Goal: Obtain resource: Download file/media

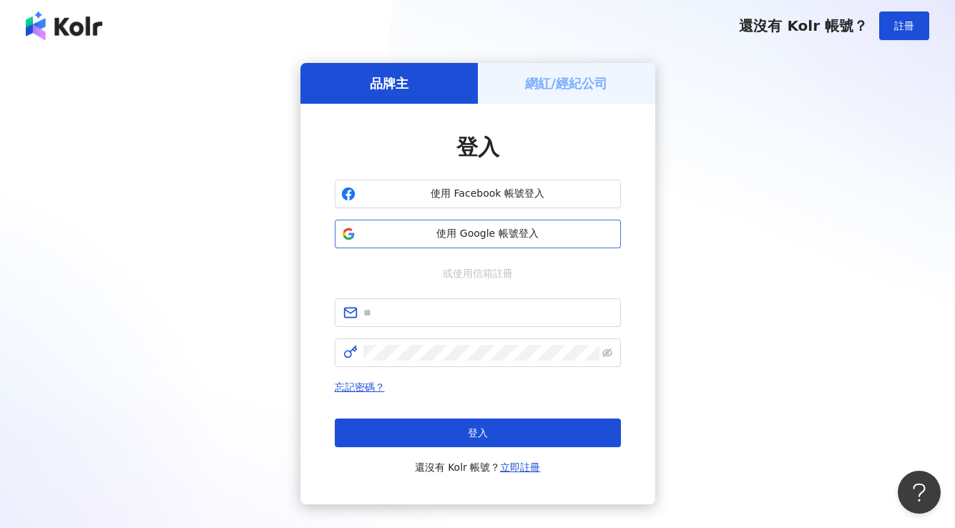
click at [432, 238] on span "使用 Google 帳號登入" at bounding box center [487, 234] width 253 height 14
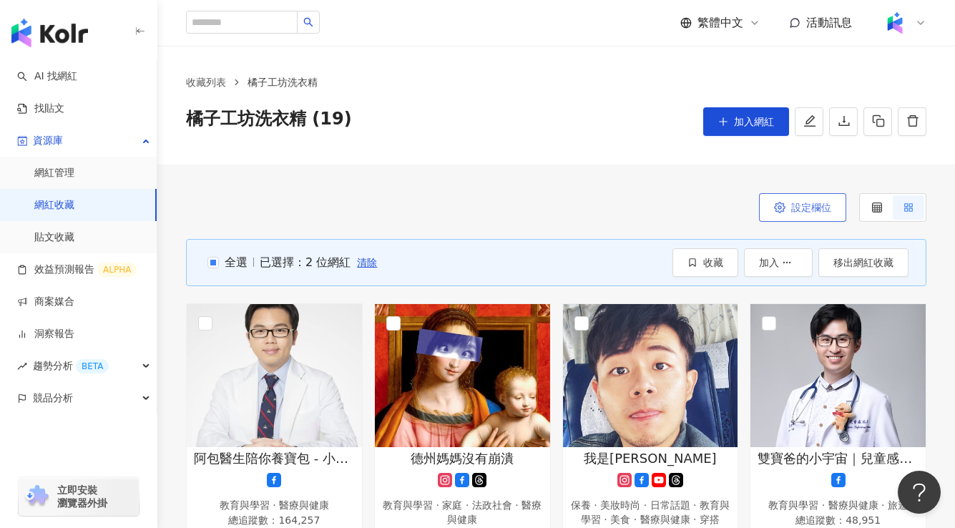
click at [792, 204] on span "設定欄位" at bounding box center [811, 207] width 40 height 11
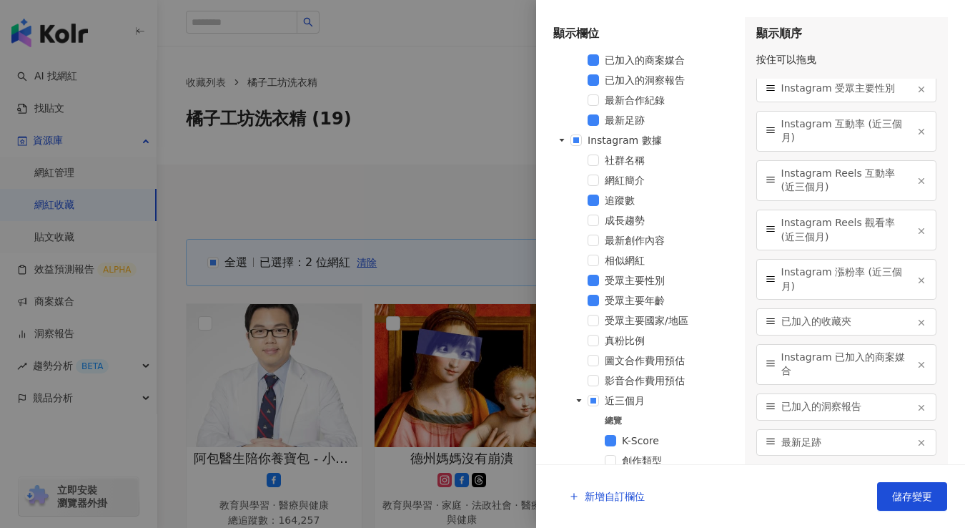
scroll to position [290, 0]
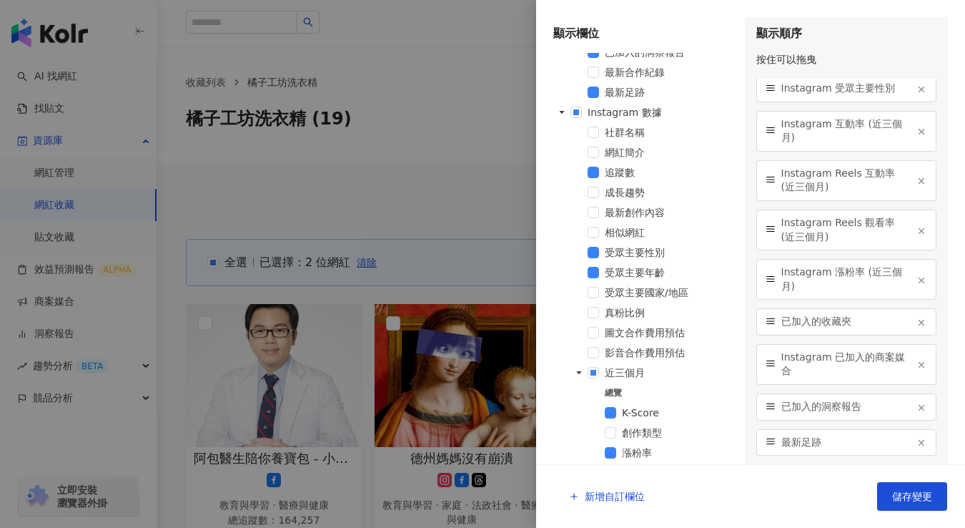
click at [446, 156] on div at bounding box center [482, 264] width 965 height 528
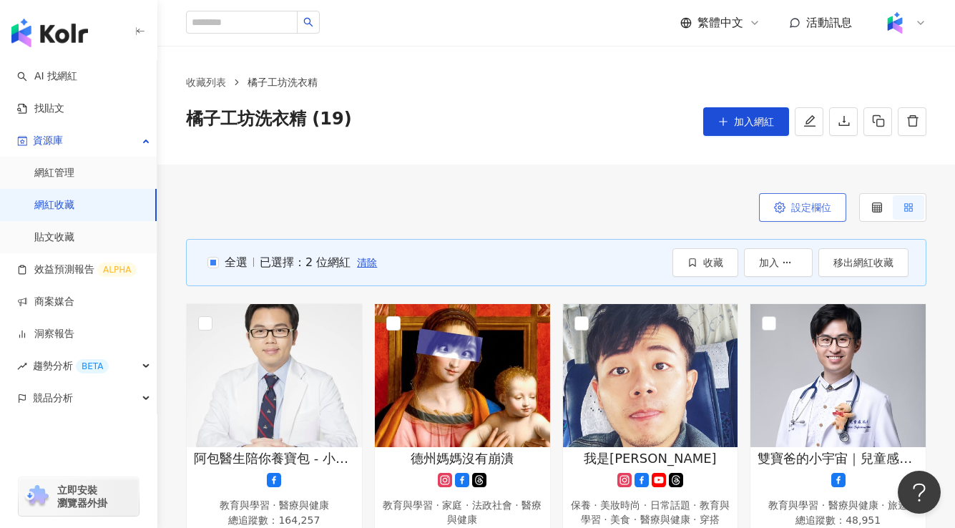
click at [796, 210] on span "設定欄位" at bounding box center [811, 207] width 40 height 11
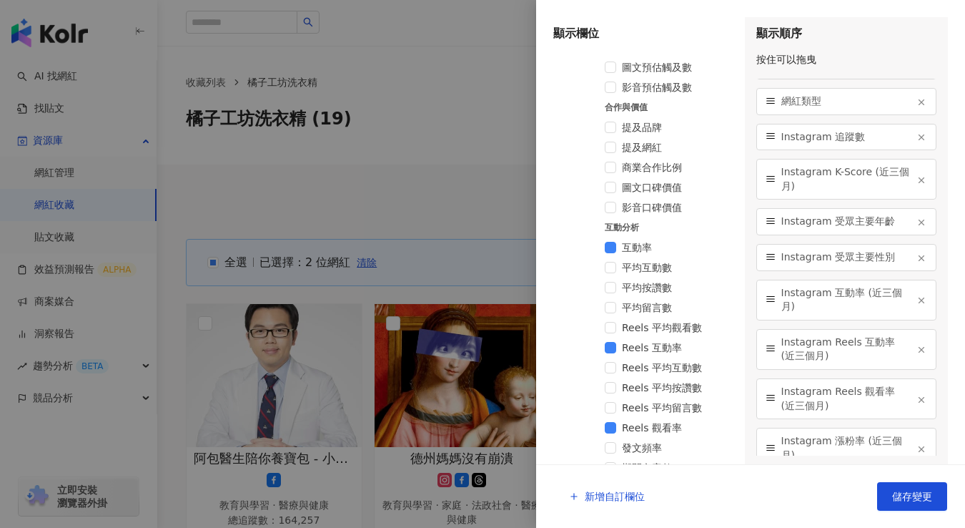
scroll to position [777, 0]
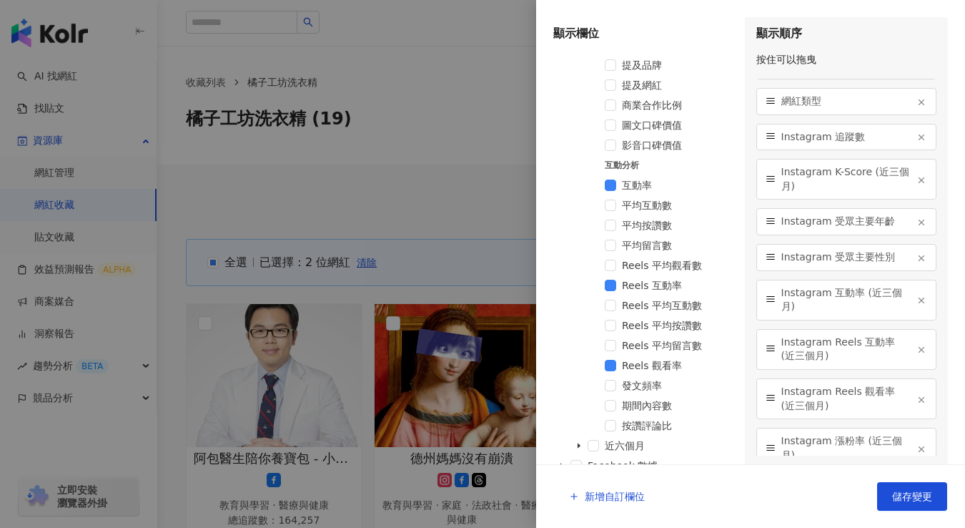
click at [476, 181] on div at bounding box center [482, 264] width 965 height 528
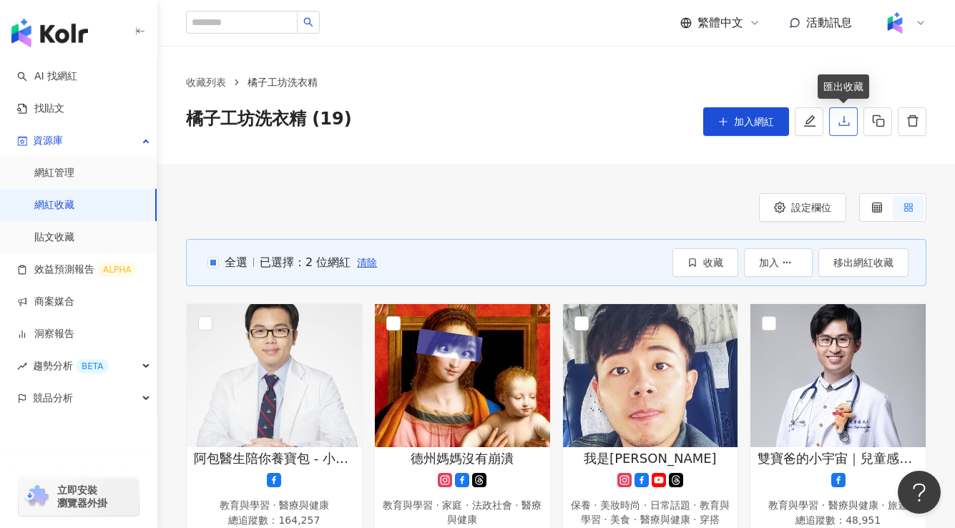
click at [849, 123] on icon "download" at bounding box center [843, 120] width 13 height 13
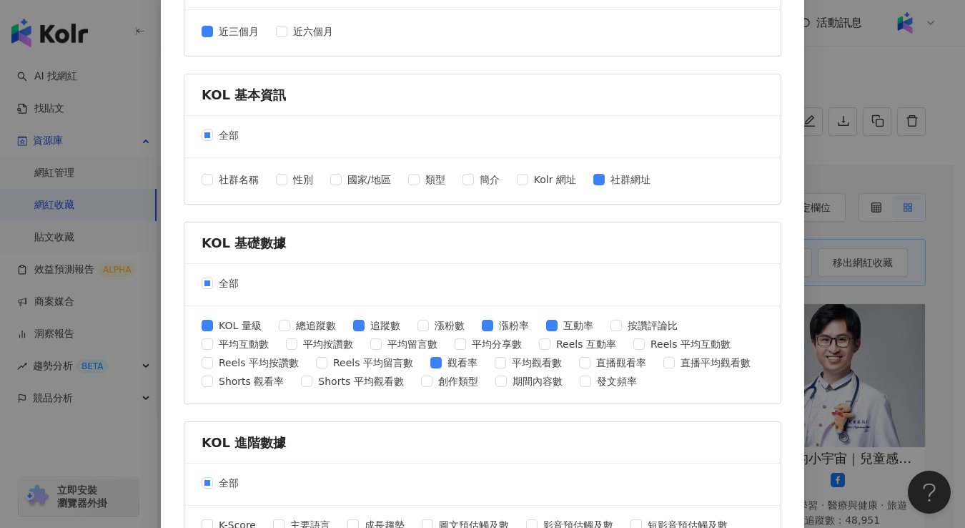
scroll to position [493, 0]
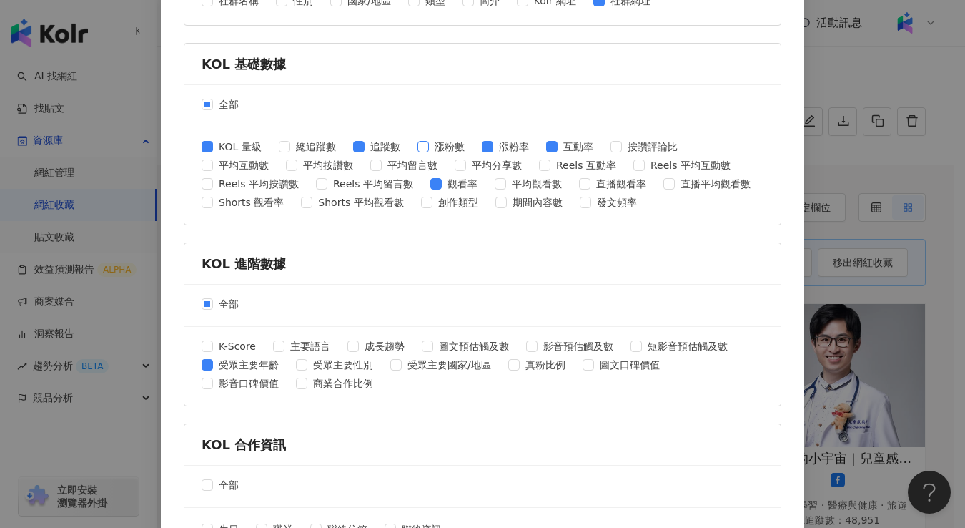
click at [423, 144] on span at bounding box center [423, 146] width 11 height 11
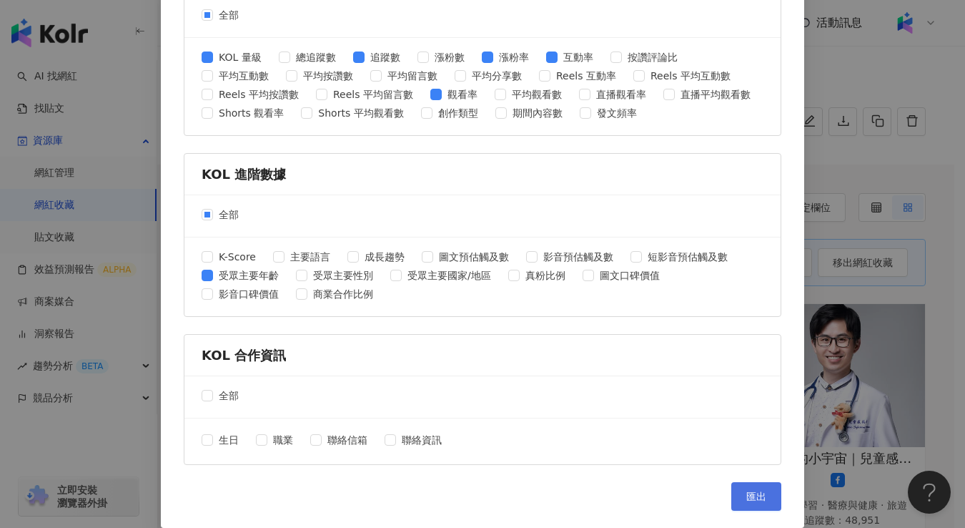
click at [747, 501] on span "匯出" at bounding box center [757, 496] width 20 height 11
click at [844, 221] on div "匯出收藏 請選擇您欲匯出的項目 社群平台 全部 Facebook Instagram YouTube TikTok X 數據時間 全部 近三個月 近六個月 K…" at bounding box center [482, 264] width 965 height 528
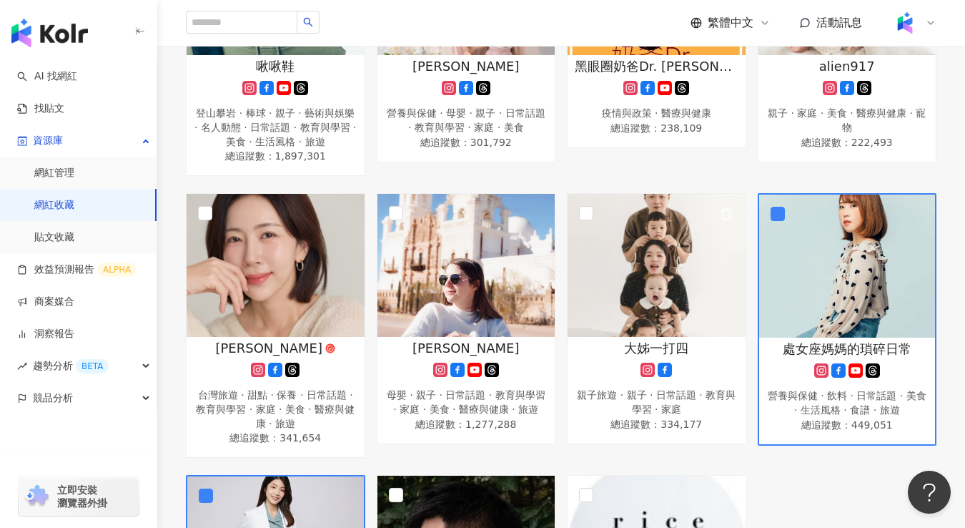
scroll to position [943, 0]
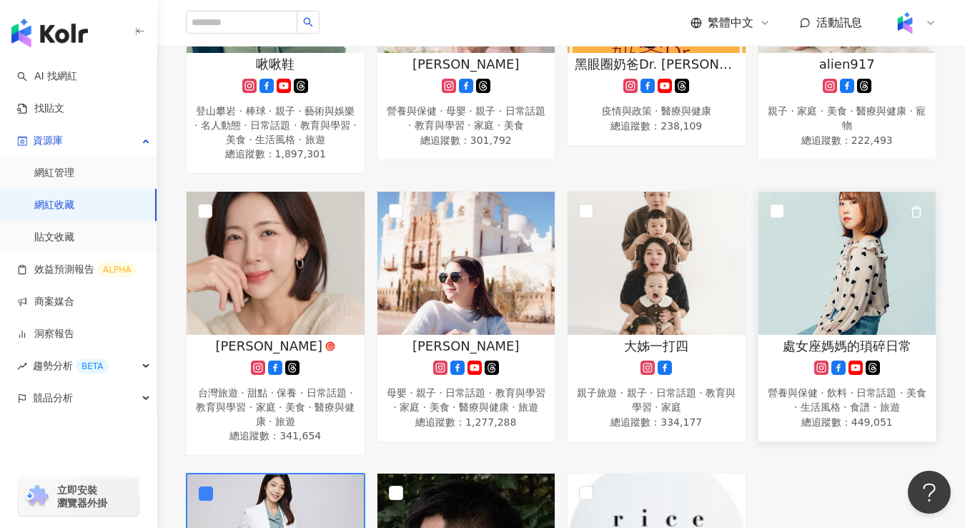
click at [808, 244] on img at bounding box center [848, 263] width 178 height 143
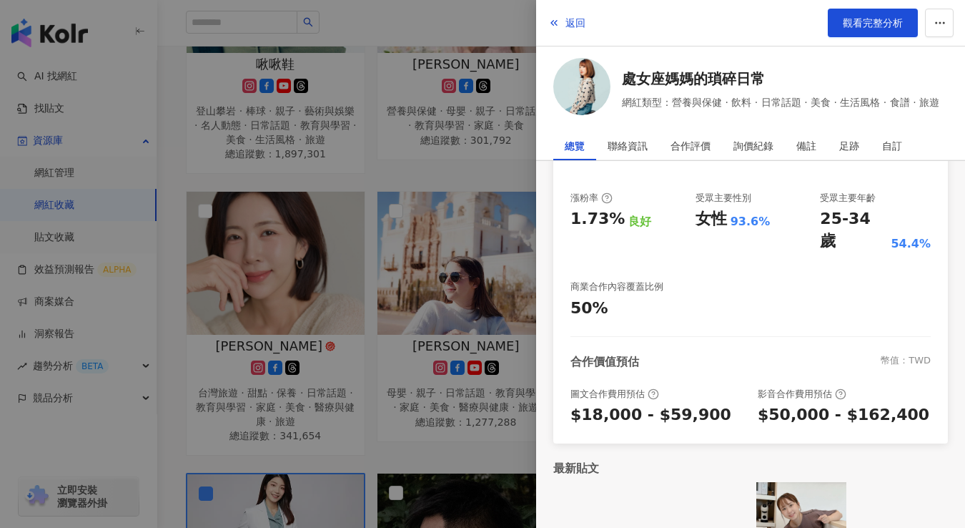
scroll to position [0, 0]
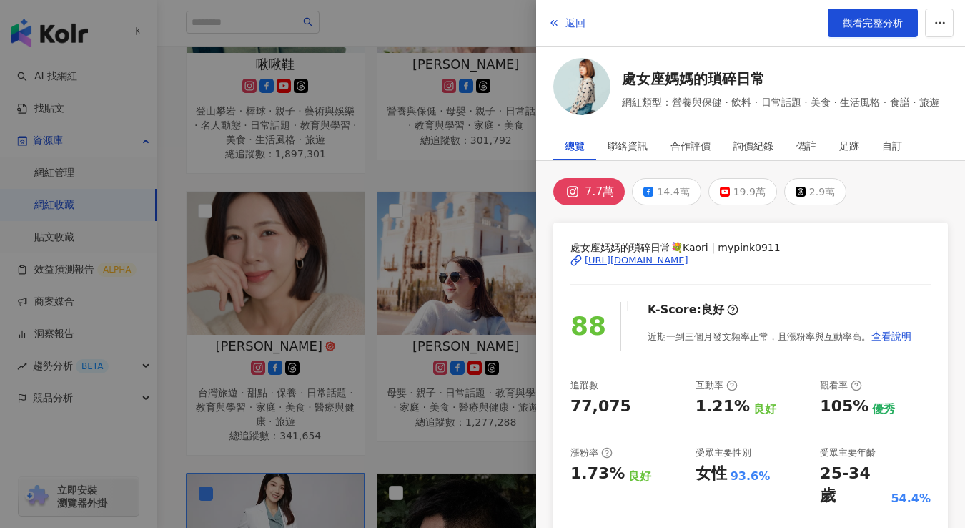
click at [407, 158] on div at bounding box center [482, 264] width 965 height 528
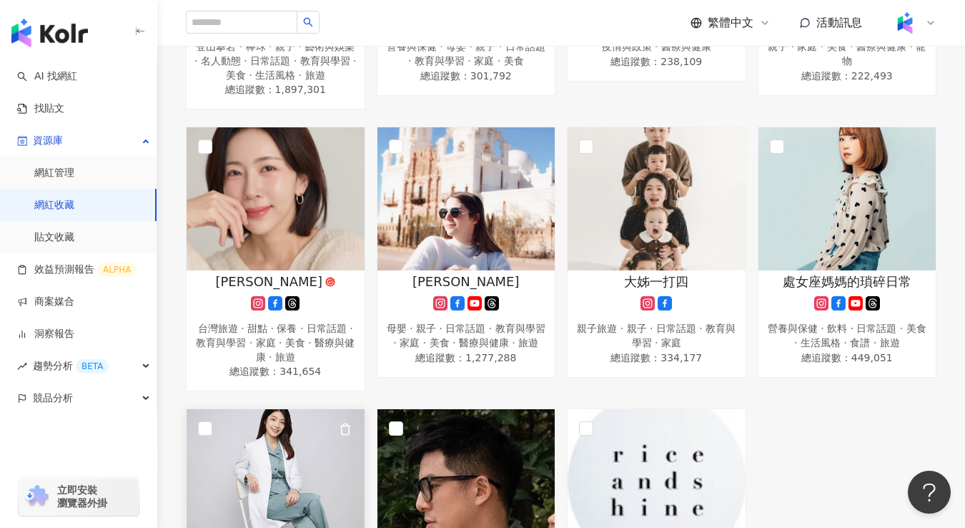
scroll to position [879, 0]
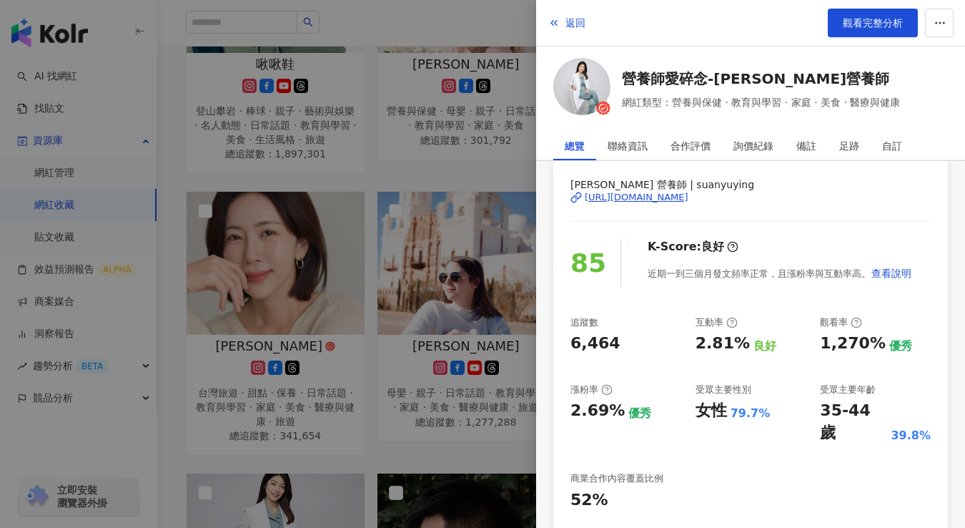
scroll to position [64, 0]
